Goal: Task Accomplishment & Management: Use online tool/utility

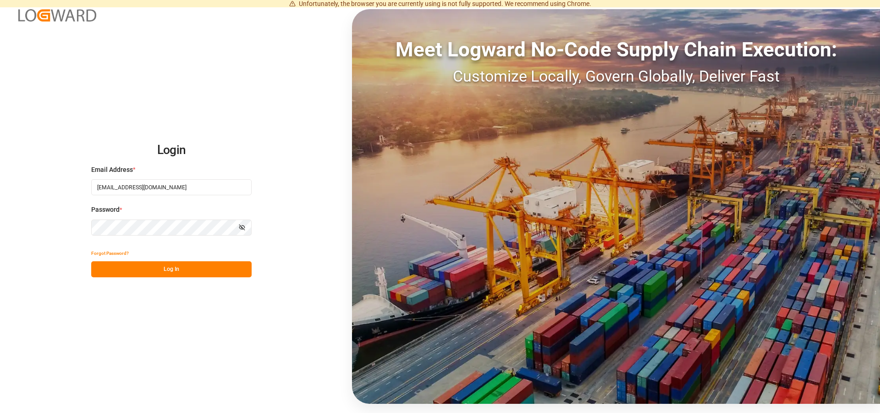
click at [175, 267] on button "Log In" at bounding box center [171, 269] width 160 height 16
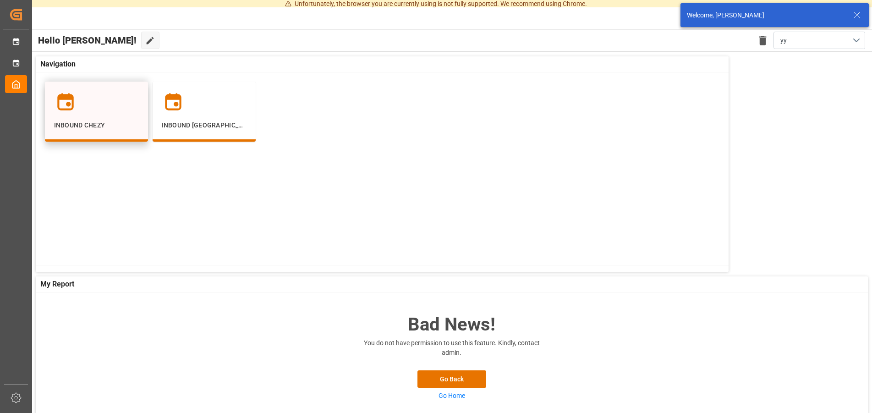
click at [121, 119] on div "Inbound Chezy" at bounding box center [96, 110] width 85 height 39
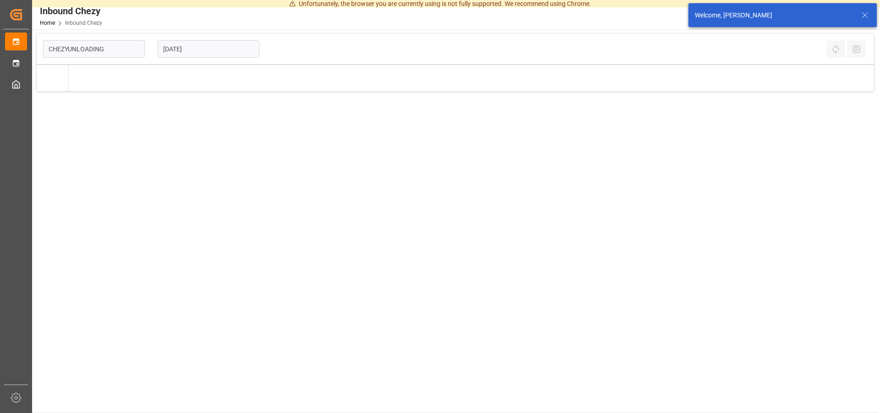
type input "Chezy Unloading"
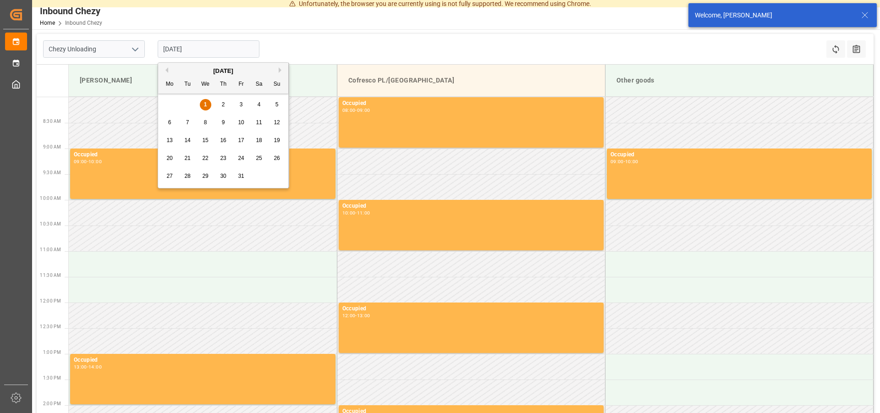
click at [185, 50] on input "[DATE]" at bounding box center [209, 48] width 102 height 17
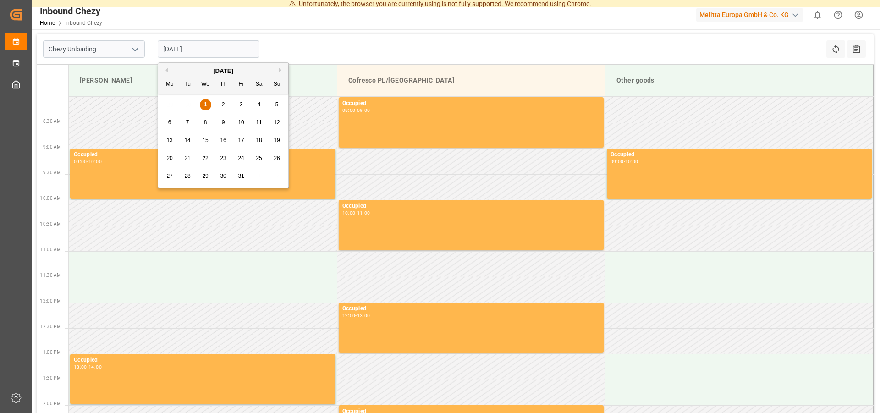
click at [203, 121] on div "8" at bounding box center [205, 122] width 11 height 11
type input "[DATE]"
